Goal: Find specific page/section: Find specific page/section

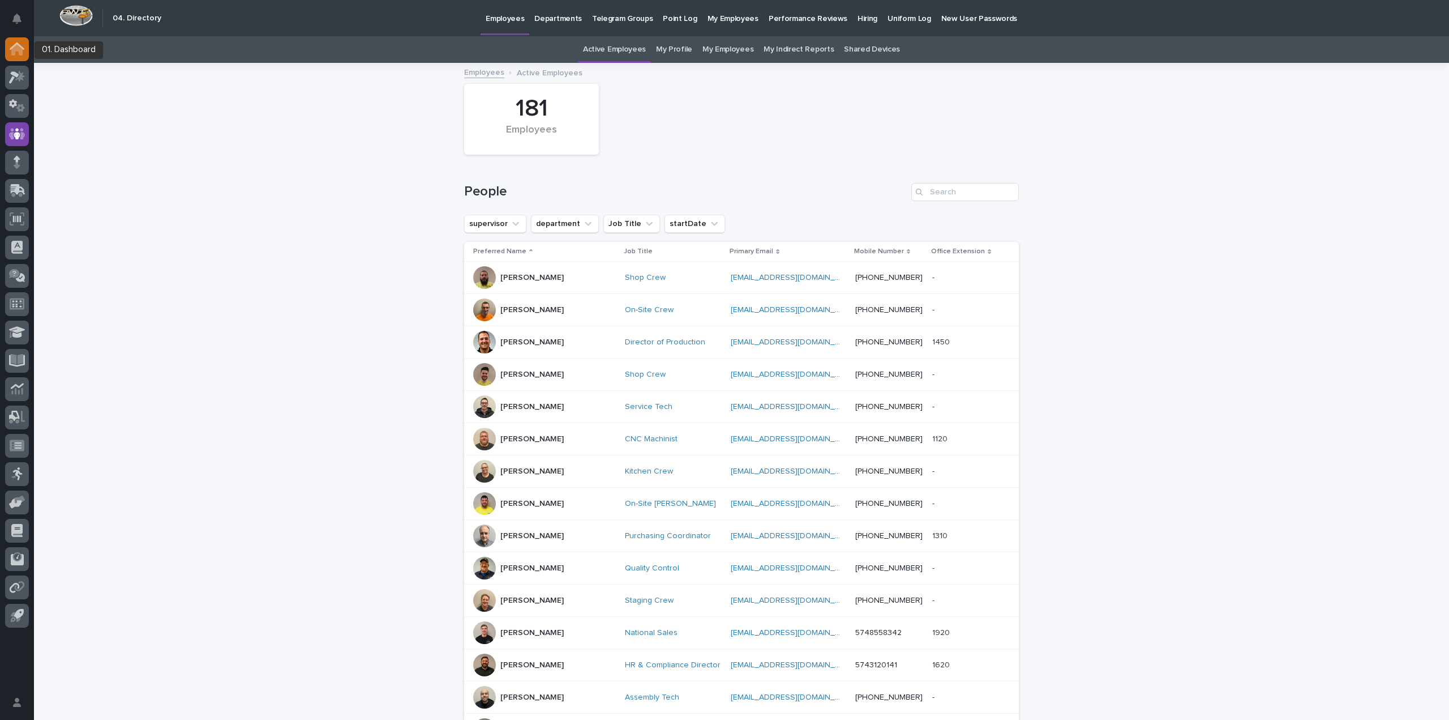
click at [21, 47] on icon at bounding box center [17, 45] width 15 height 7
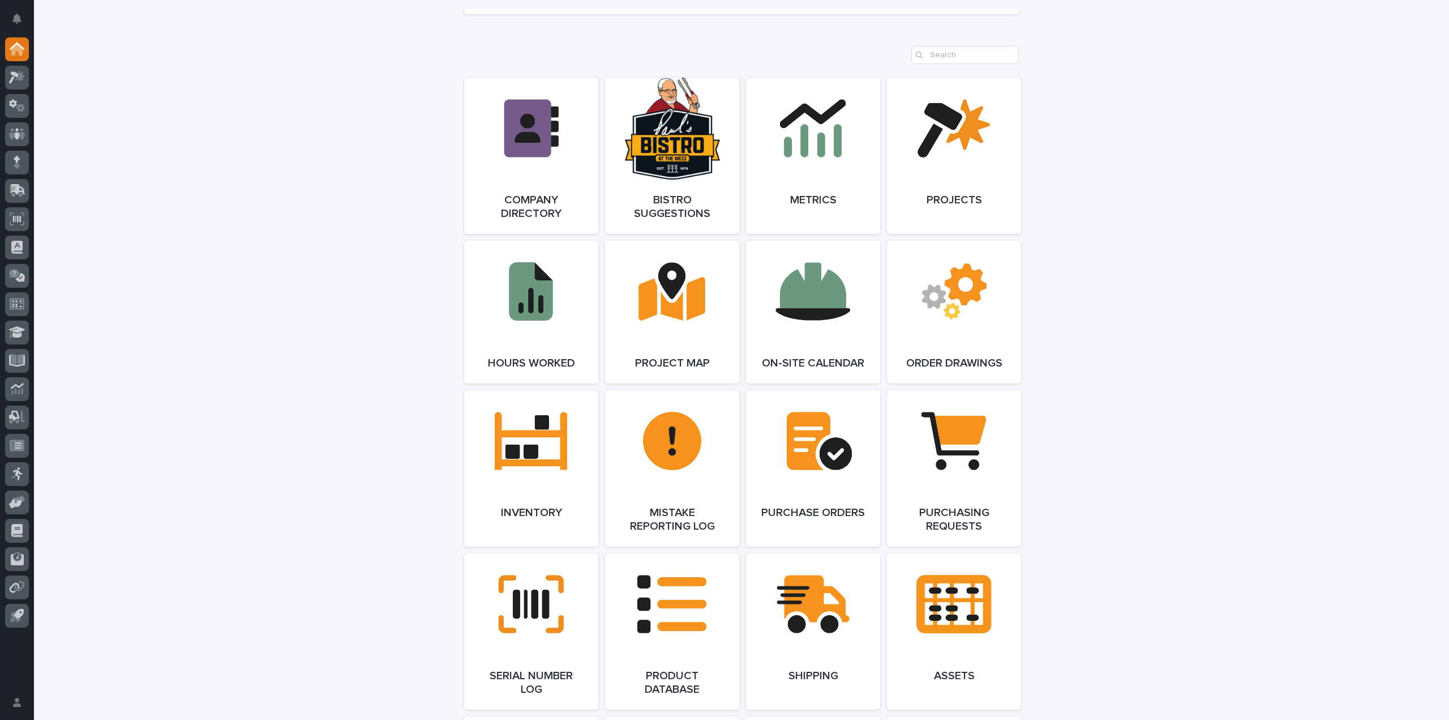
scroll to position [962, 0]
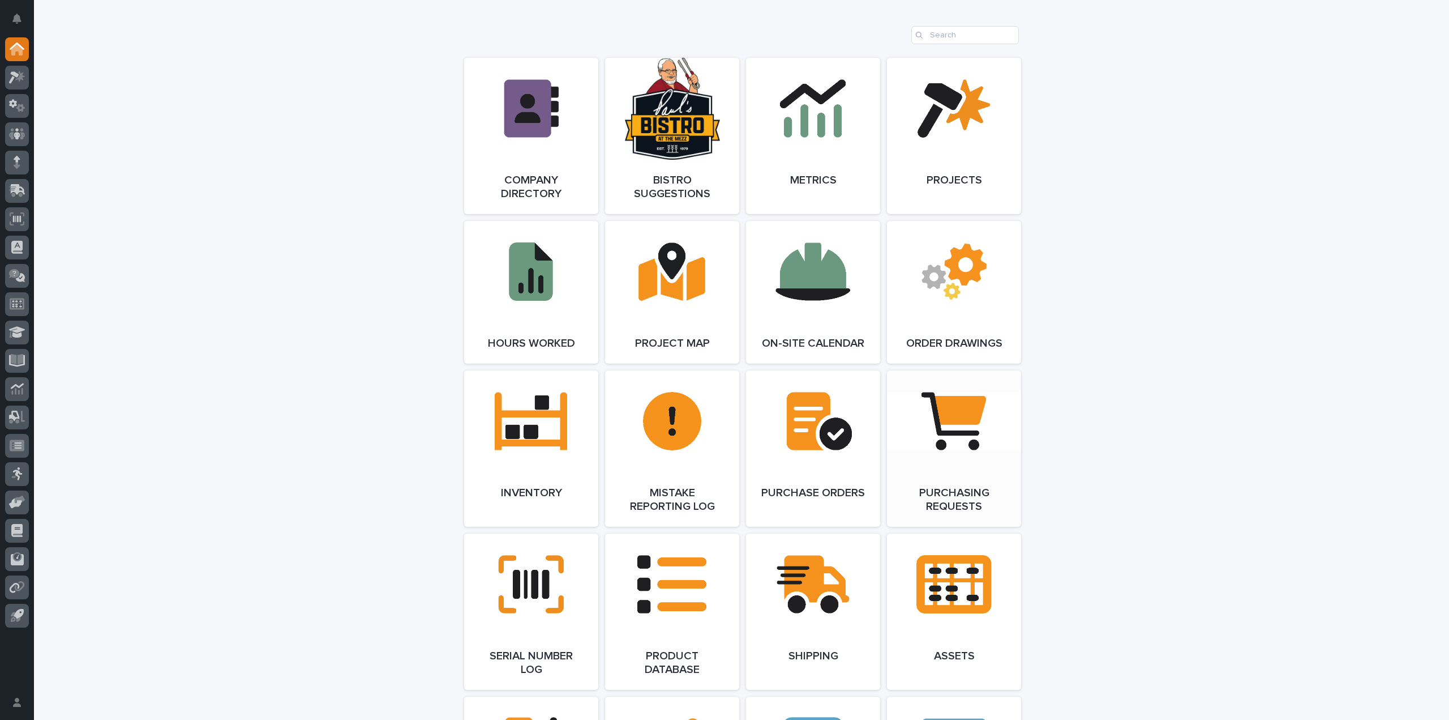
click at [949, 439] on link "Open Link" at bounding box center [954, 448] width 134 height 156
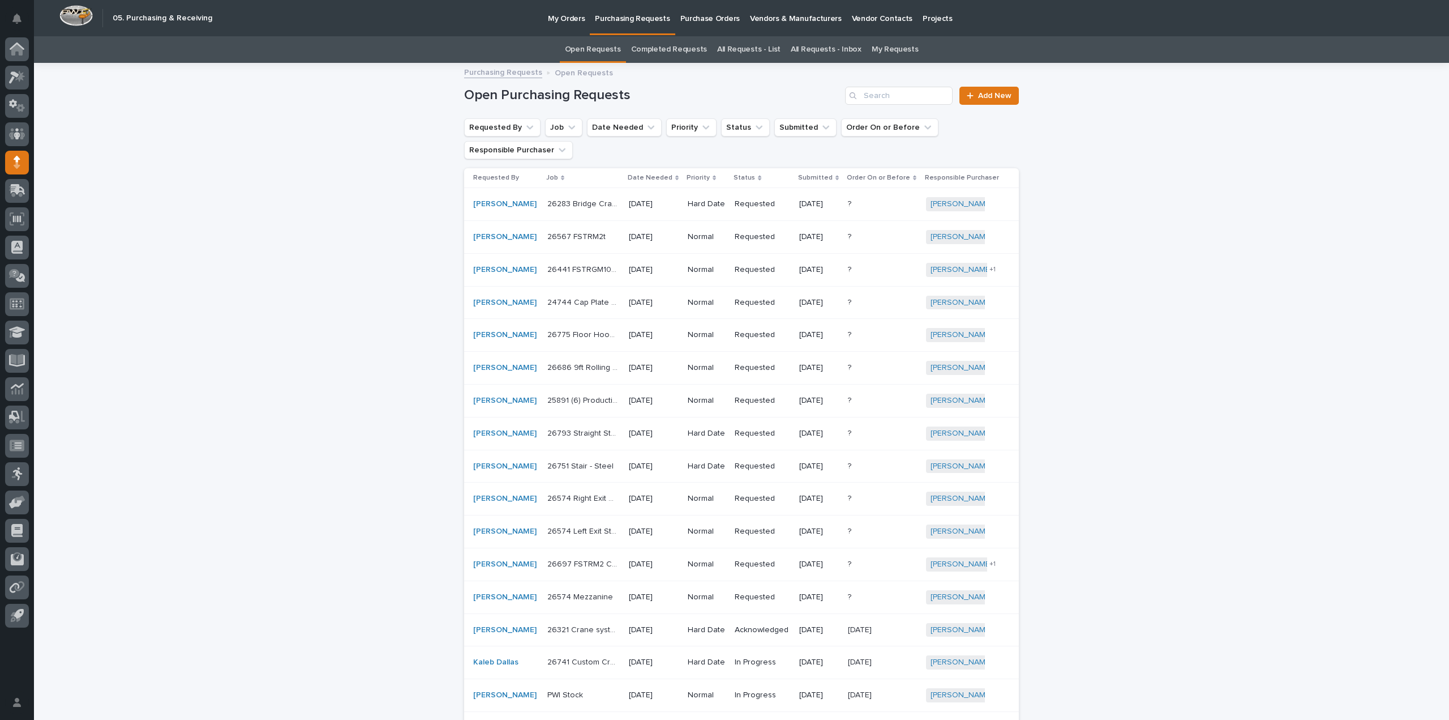
click at [1200, 591] on div "Loading... Saving… Loading... Saving… Open Purchasing Requests Add New Requeste…" at bounding box center [741, 501] width 1415 height 875
